Goal: Understand process/instructions: Learn how to perform a task or action

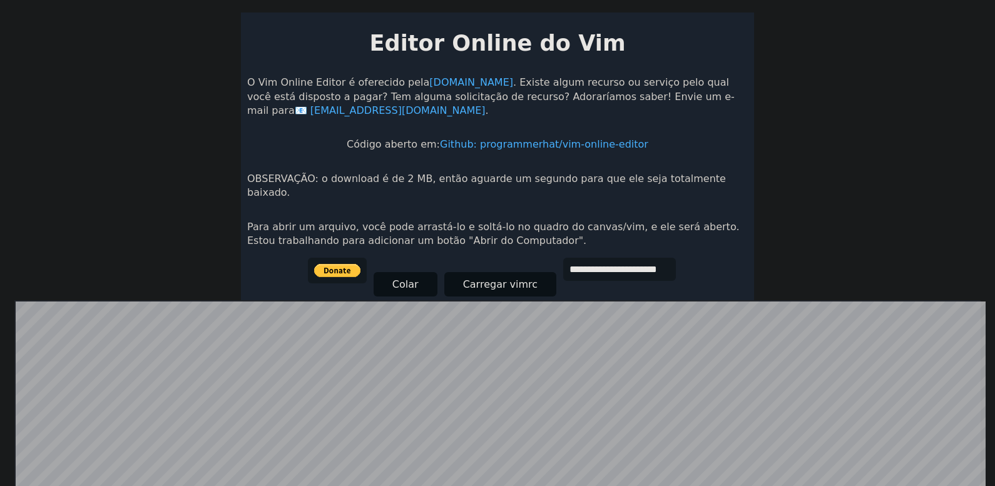
click at [732, 220] on p "Para abrir um arquivo, você pode arrastá-lo e soltá-lo no quadro do canvas/vim,…" at bounding box center [497, 234] width 500 height 28
drag, startPoint x: 318, startPoint y: 221, endPoint x: 522, endPoint y: 221, distance: 204.0
click at [519, 221] on font "Para abrir um arquivo, você pode arrastá-lo e soltá-lo no quadro do canvas/vim,…" at bounding box center [493, 234] width 492 height 26
click at [641, 231] on p "Para abrir um arquivo, você pode arrastá-lo e soltá-lo no quadro do canvas/vim,…" at bounding box center [497, 234] width 500 height 28
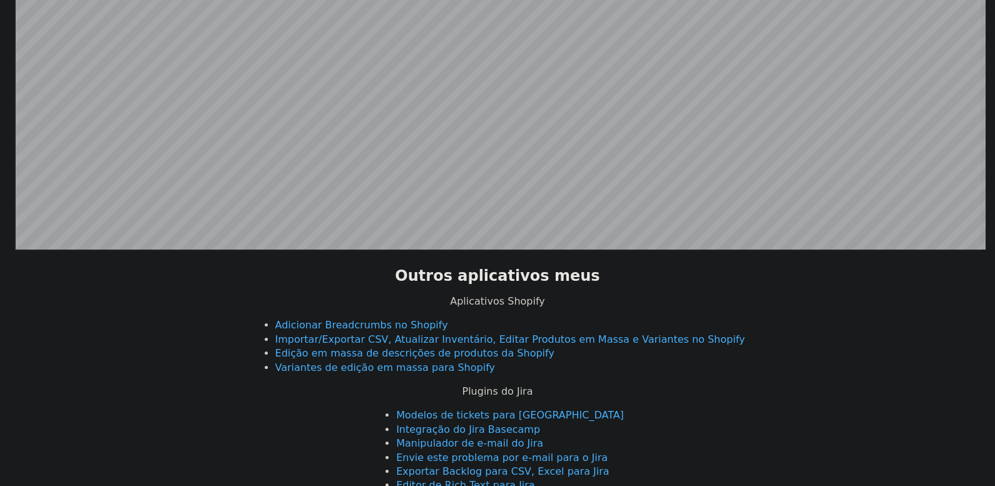
scroll to position [507, 0]
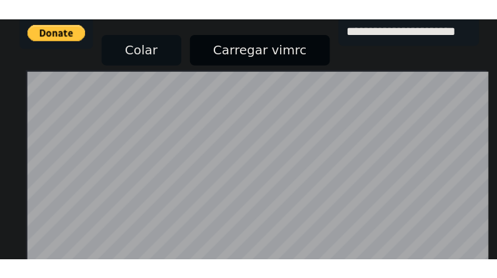
scroll to position [285, 0]
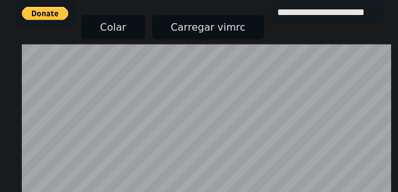
click at [348, 10] on div "**********" at bounding box center [206, 22] width 380 height 43
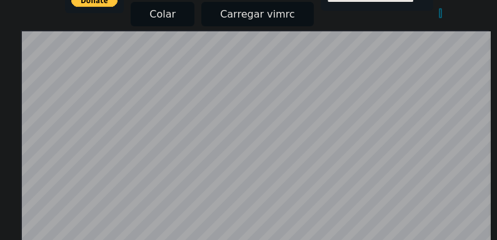
scroll to position [257, 0]
